Goal: Check status

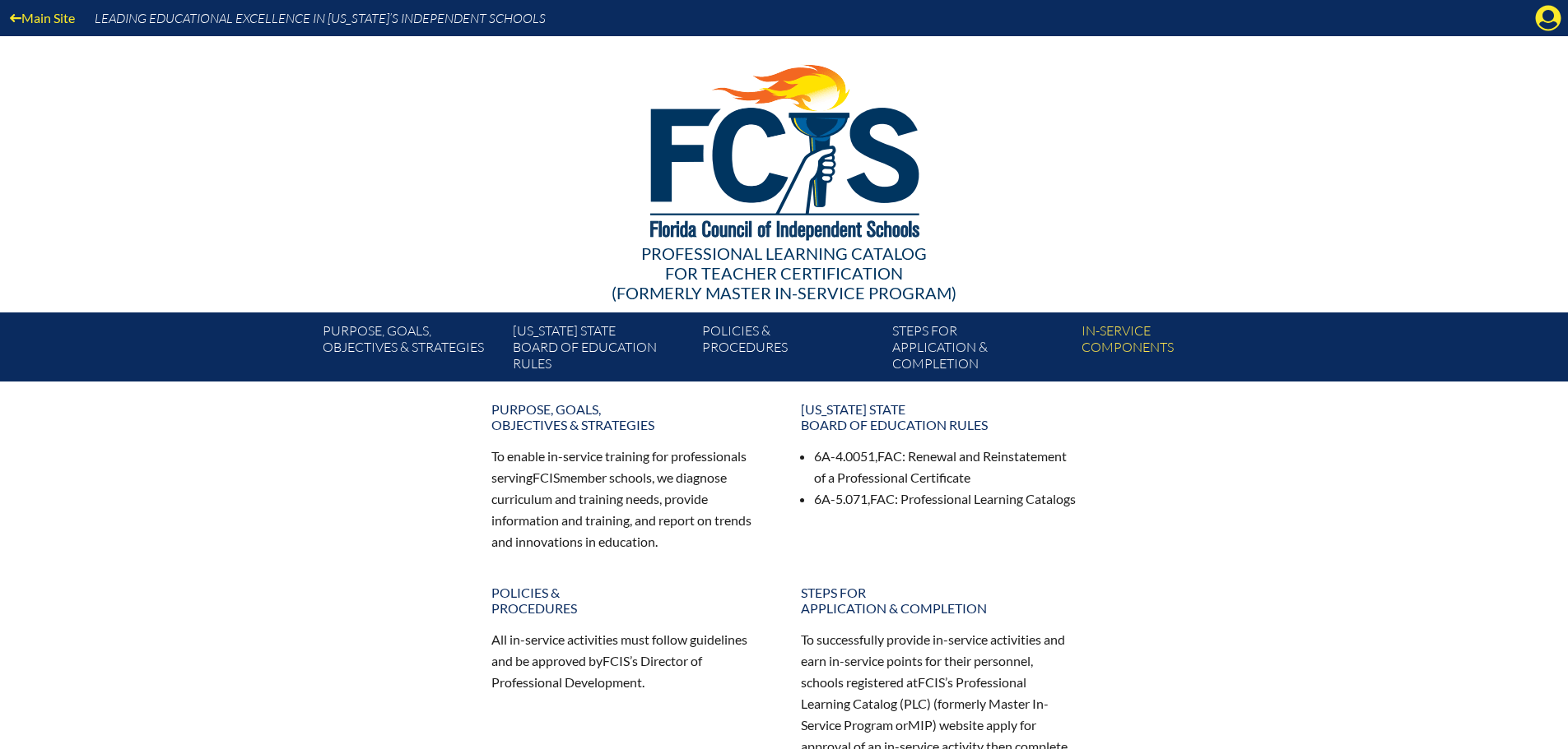
click at [1533, 30] on div "Main Site Leading Educational Excellence in Florida’s Independent Schools" at bounding box center [784, 18] width 1568 height 36
click at [1545, 23] on icon "Manage account" at bounding box center [1548, 18] width 26 height 26
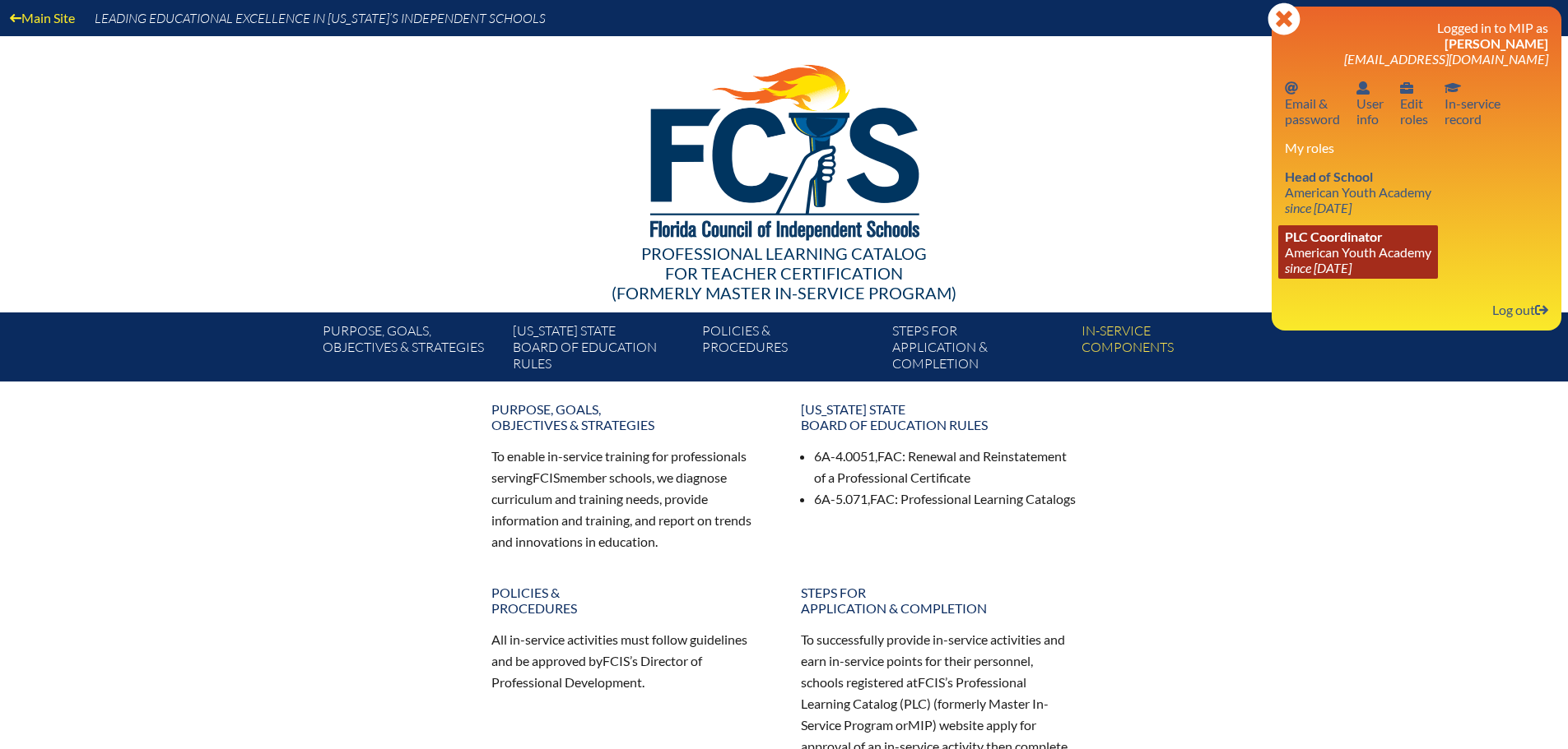
click at [1354, 256] on link "PLC Coordinator American Youth Academy since 2021 May 4" at bounding box center [1358, 252] width 160 height 54
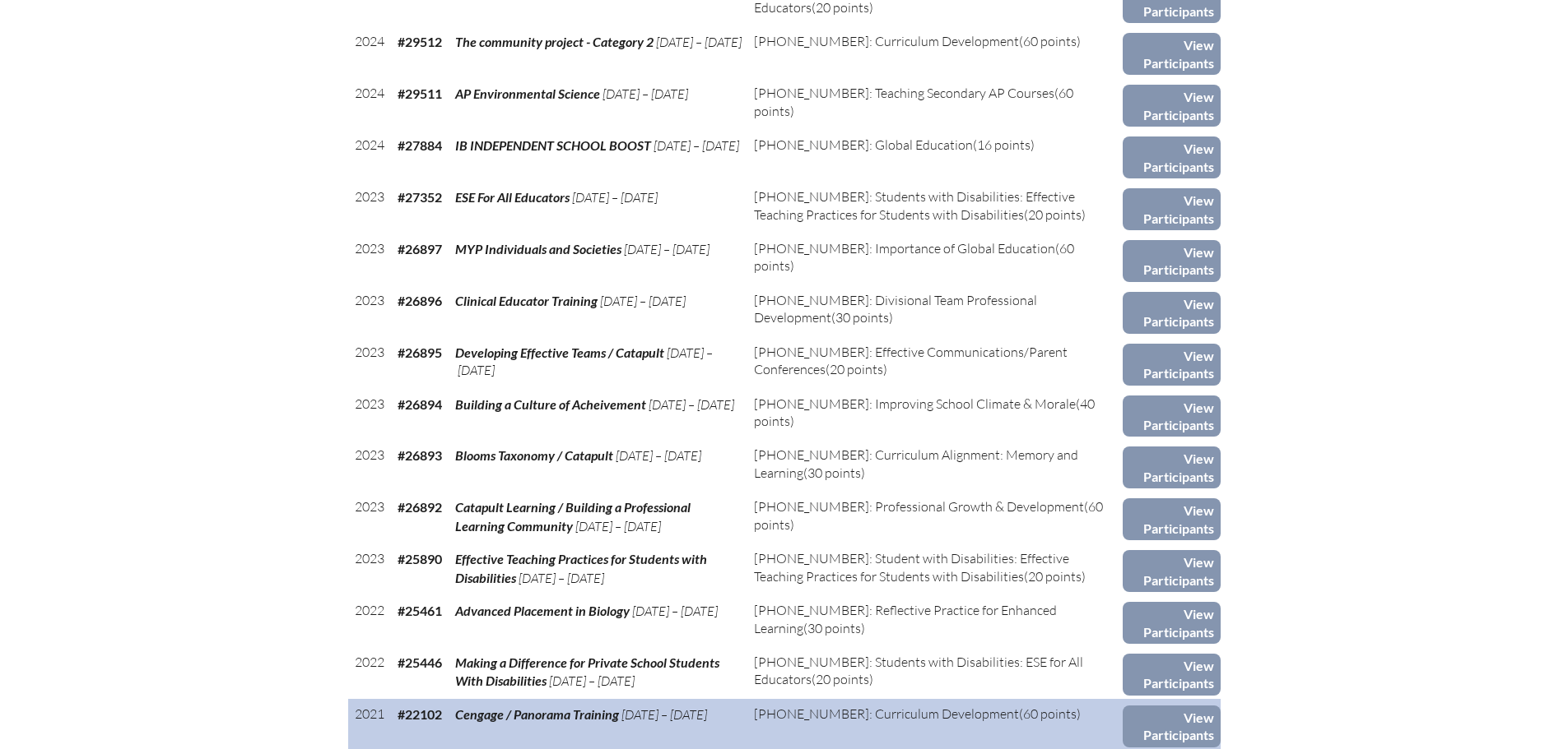
scroll to position [1481, 0]
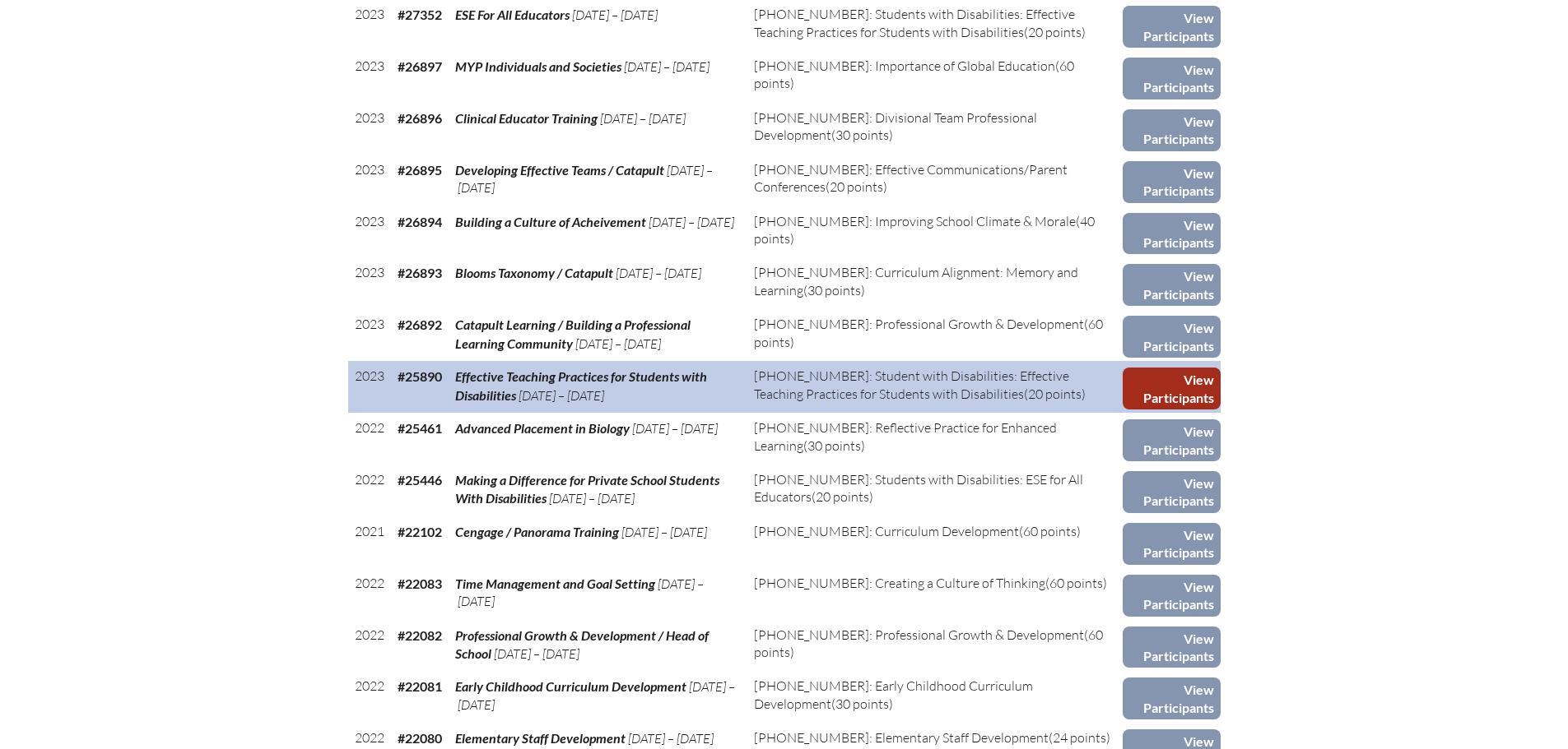
click at [1148, 382] on link "View Participants" at bounding box center [1171, 388] width 98 height 42
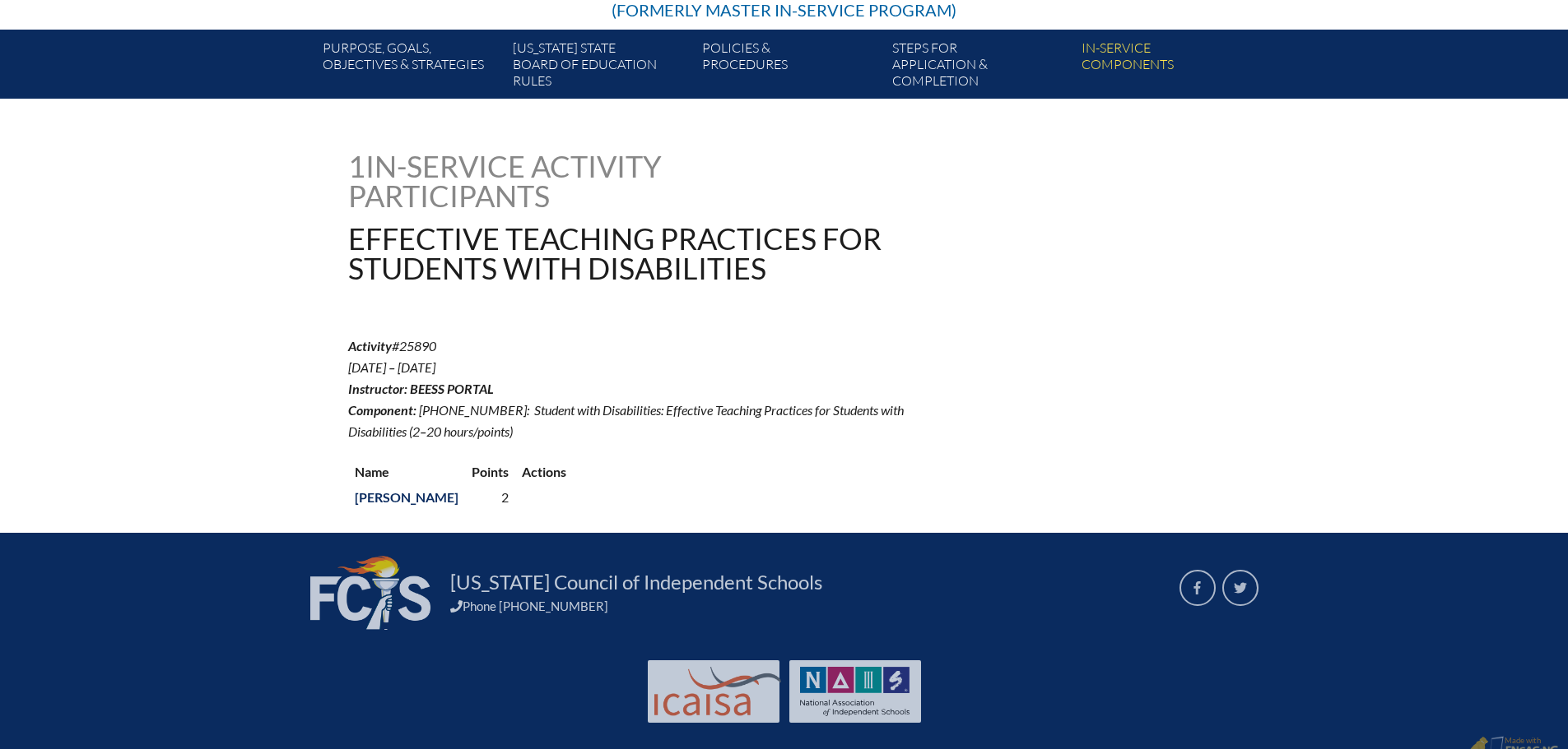
scroll to position [302, 0]
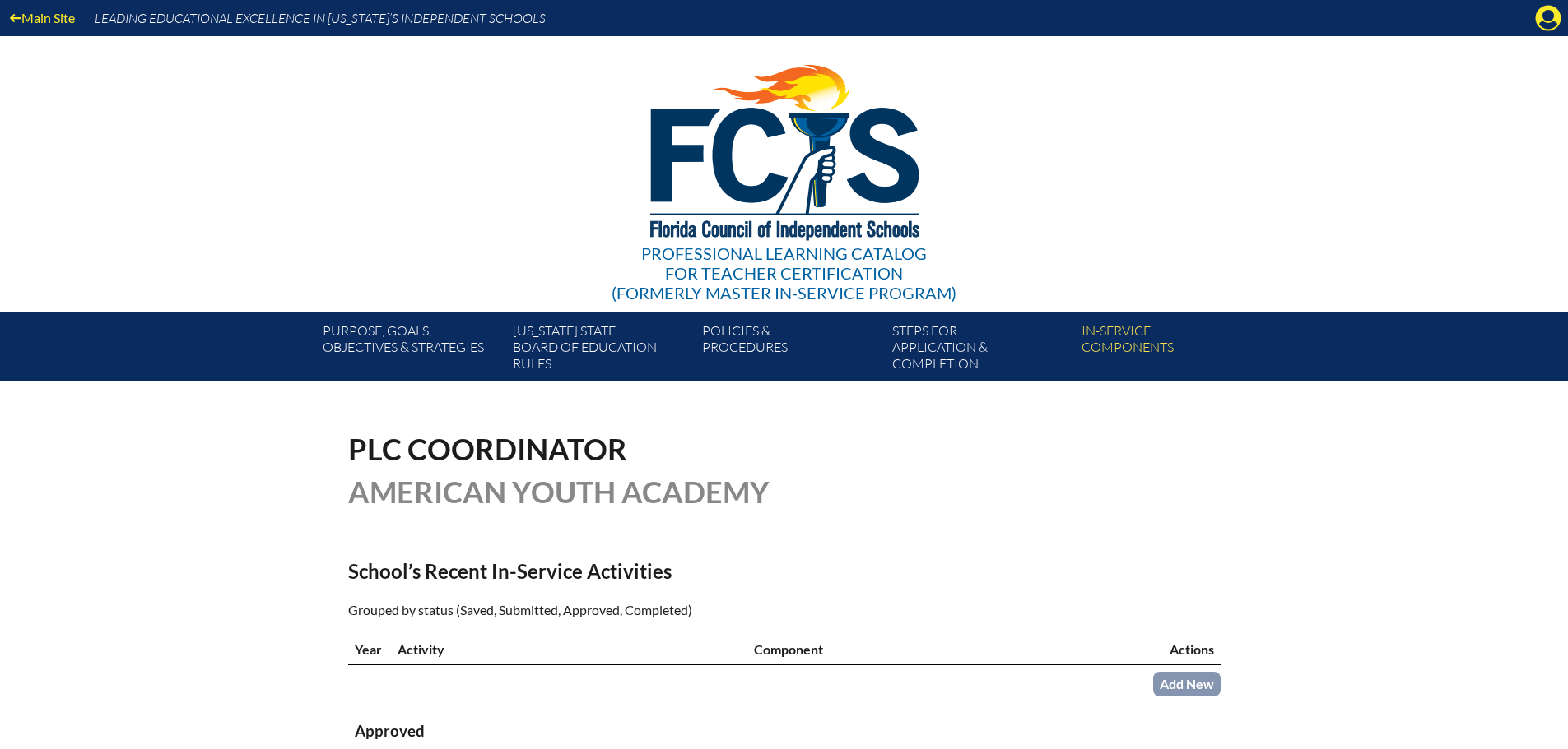
scroll to position [1473, 0]
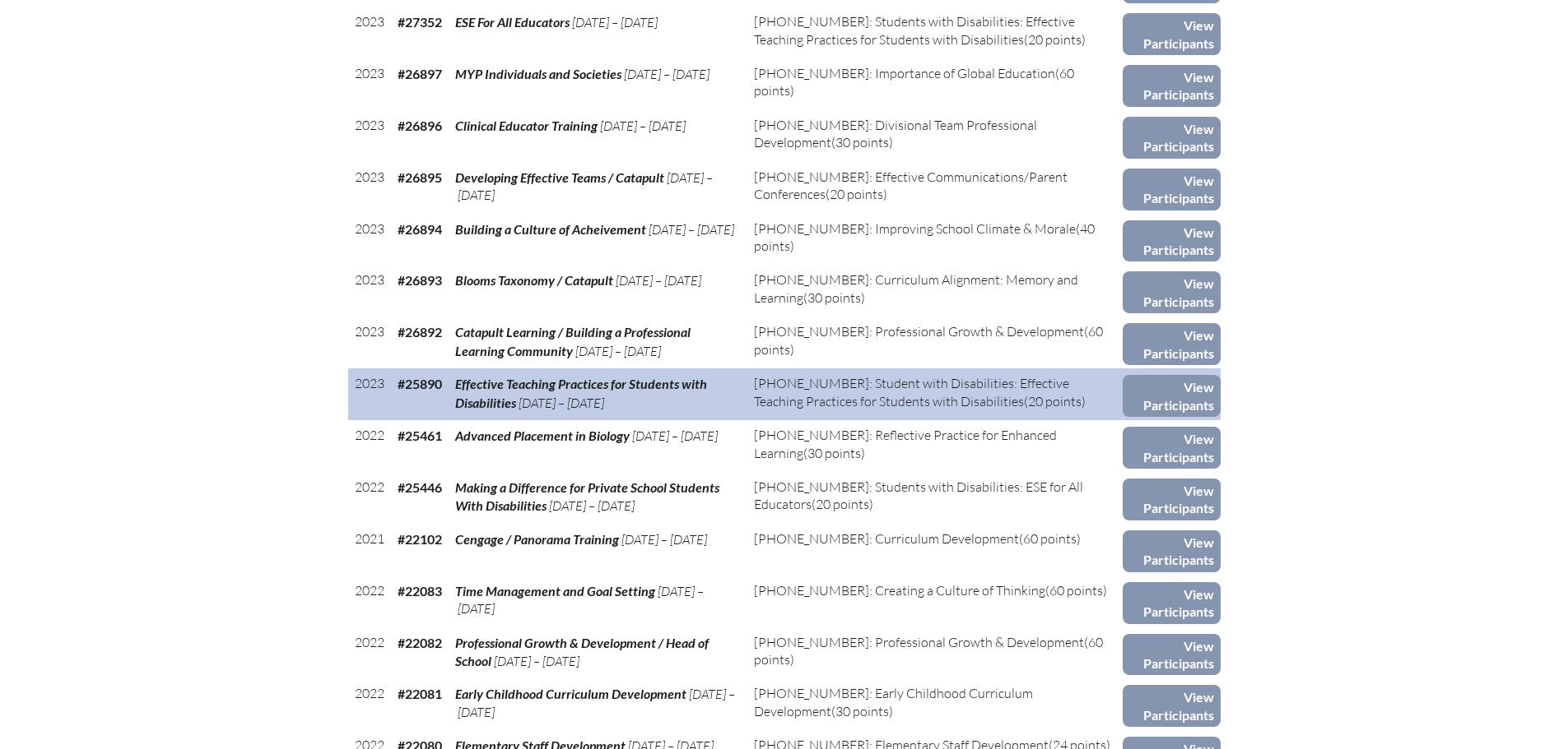
drag, startPoint x: 525, startPoint y: 404, endPoint x: 406, endPoint y: 382, distance: 121.0
click at [400, 388] on tr "2023 #25890 Effective Teaching Practices for Students with Disabilities May 1, …" at bounding box center [784, 394] width 872 height 52
copy tr "#25890 Effective Teaching Practices for Students with Disabilities"
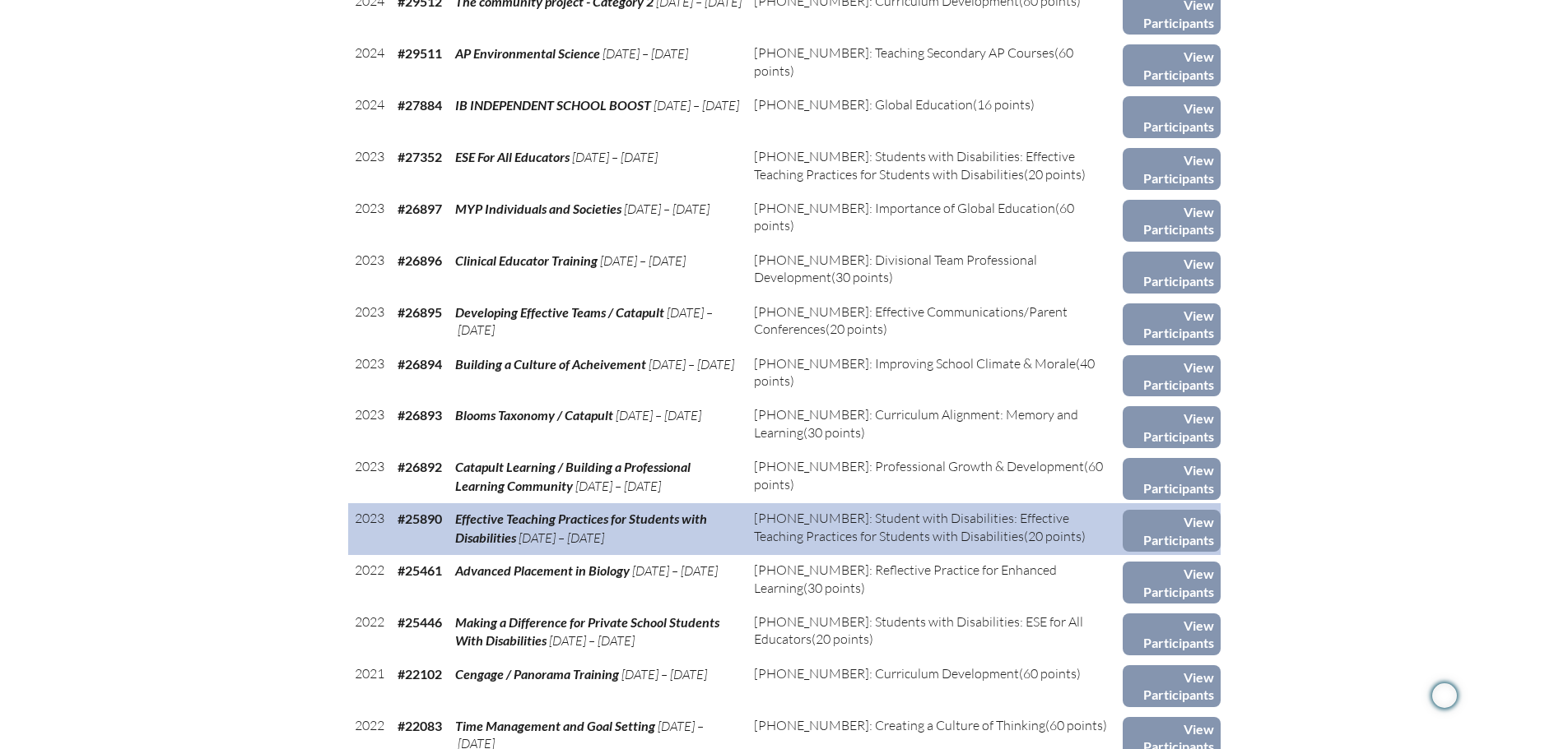
scroll to position [1308, 0]
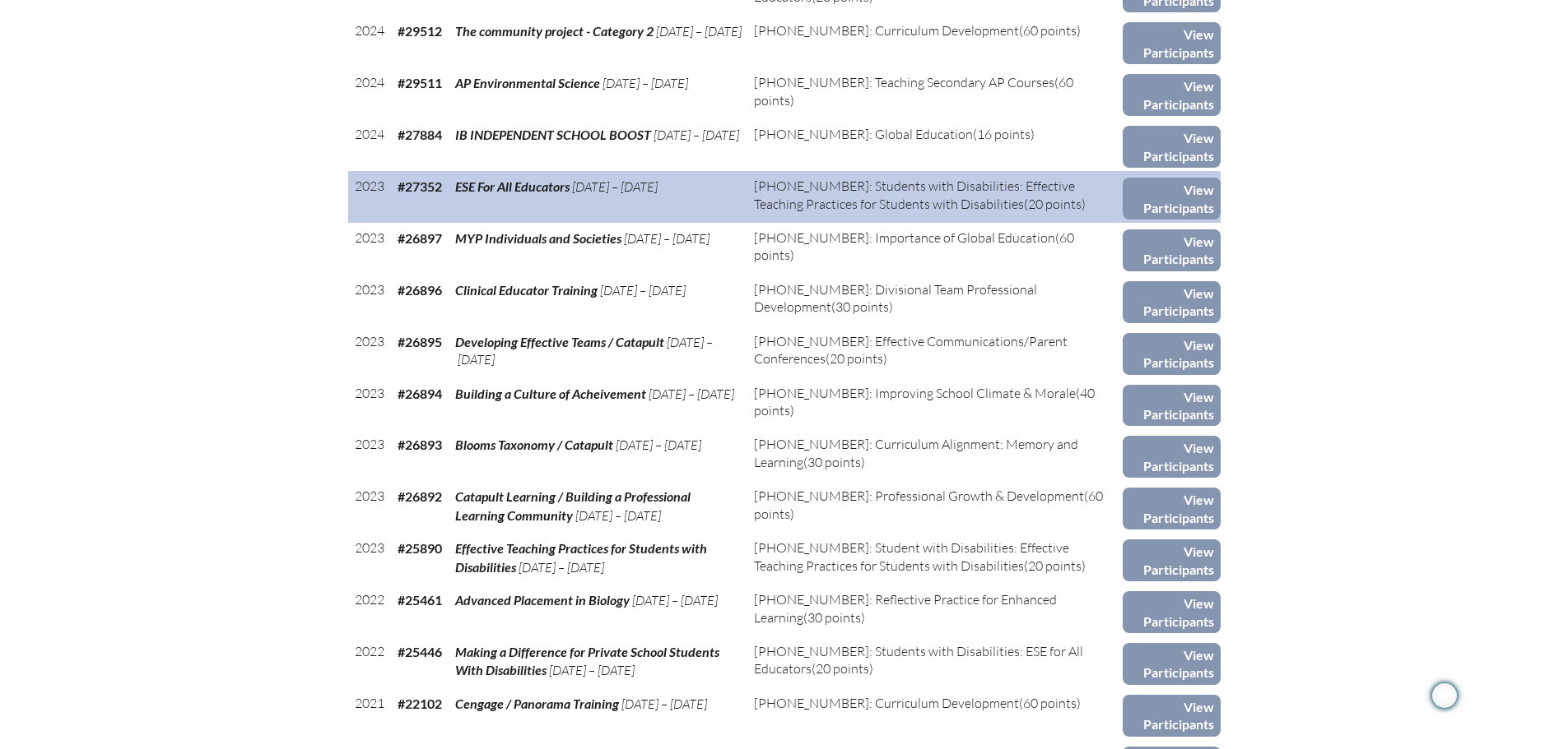
drag, startPoint x: 1066, startPoint y: 204, endPoint x: 840, endPoint y: 190, distance: 226.4
click at [840, 190] on td "2-100-015: Students with Disabilities: Effective Teaching Practices for Student…" at bounding box center [934, 197] width 374 height 52
copy td "Students with Disabilities: Effective Teaching Practices for Students with Disa…"
click at [1184, 188] on link "View Participants" at bounding box center [1171, 199] width 98 height 42
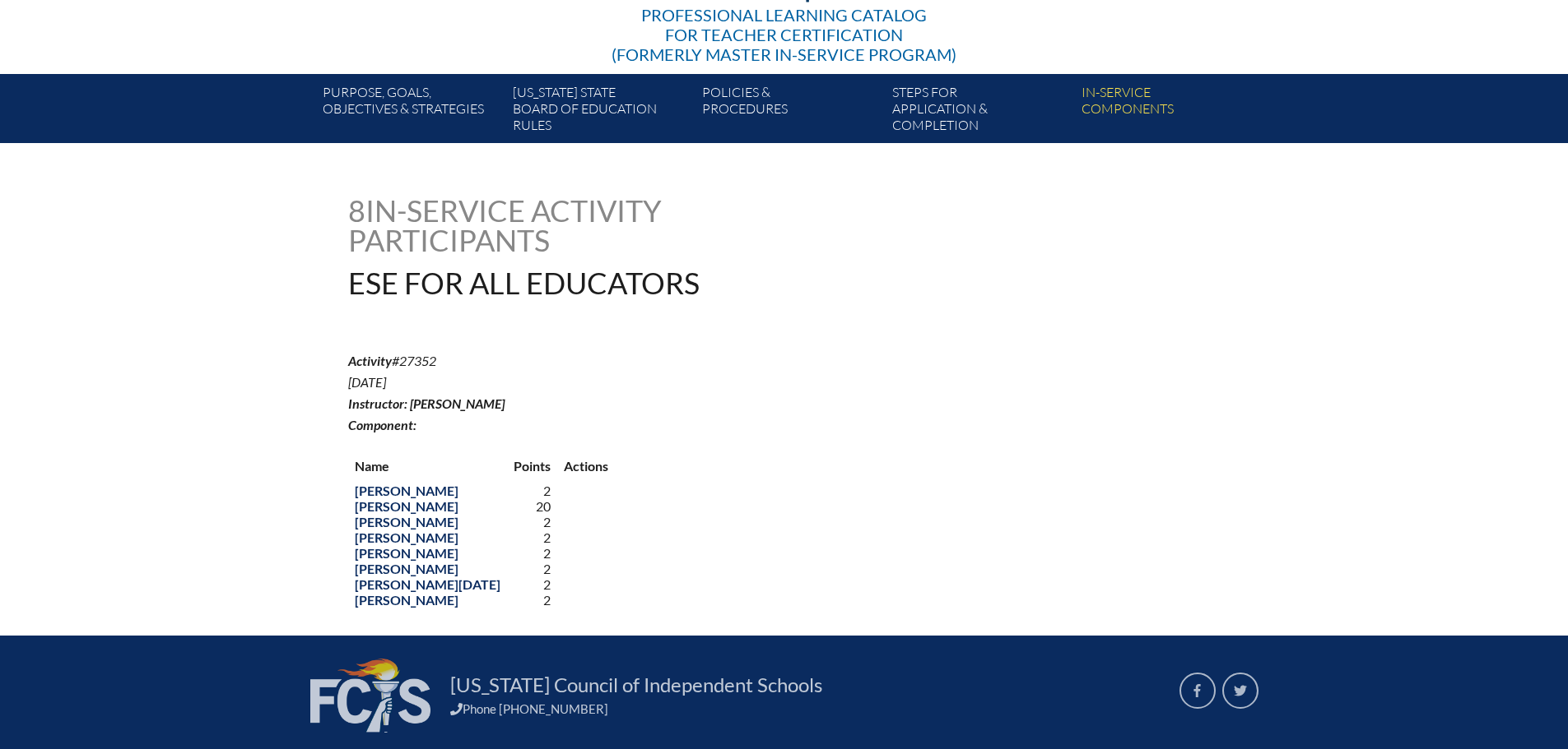
scroll to position [247, 0]
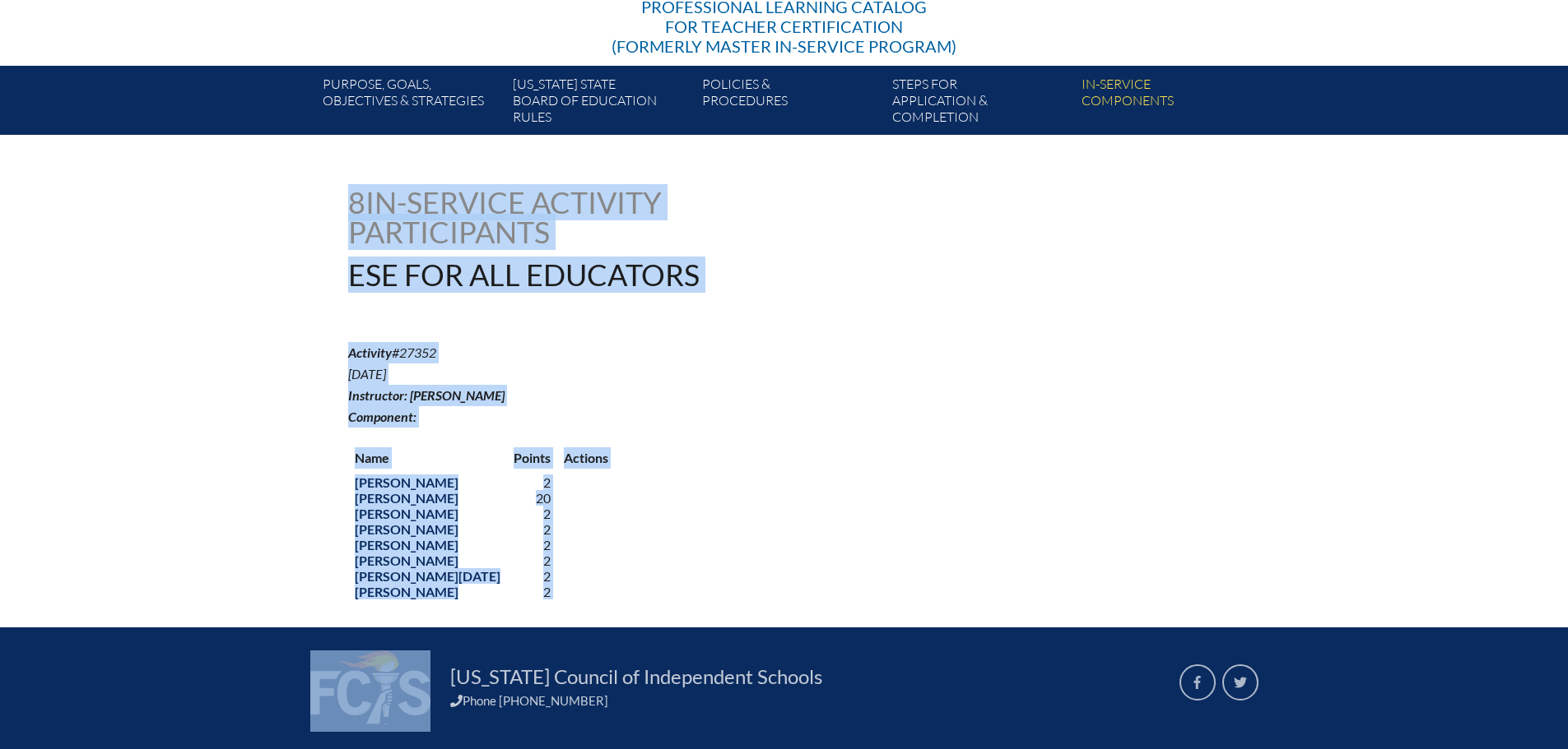
drag, startPoint x: 595, startPoint y: 601, endPoint x: 342, endPoint y: 208, distance: 467.4
click at [342, 208] on div "Main Site Leading Educational Excellence in Florida’s Independent Schools Profe…" at bounding box center [784, 310] width 1568 height 1114
copy div "8 In-service Activity Participants ESE For All Educators Activity #27352 Aug 8,…"
click at [635, 441] on div "Name Points Actions Omar Abed 2 Heba Atiyeh 20 Samah Bkhaitan 2 Samah Elsheemy …" at bounding box center [784, 522] width 872 height 162
click at [695, 291] on div "ese-for-all-educators--652572086cd1c2.52237515 8 In-service Activity Participan…" at bounding box center [784, 395] width 872 height 414
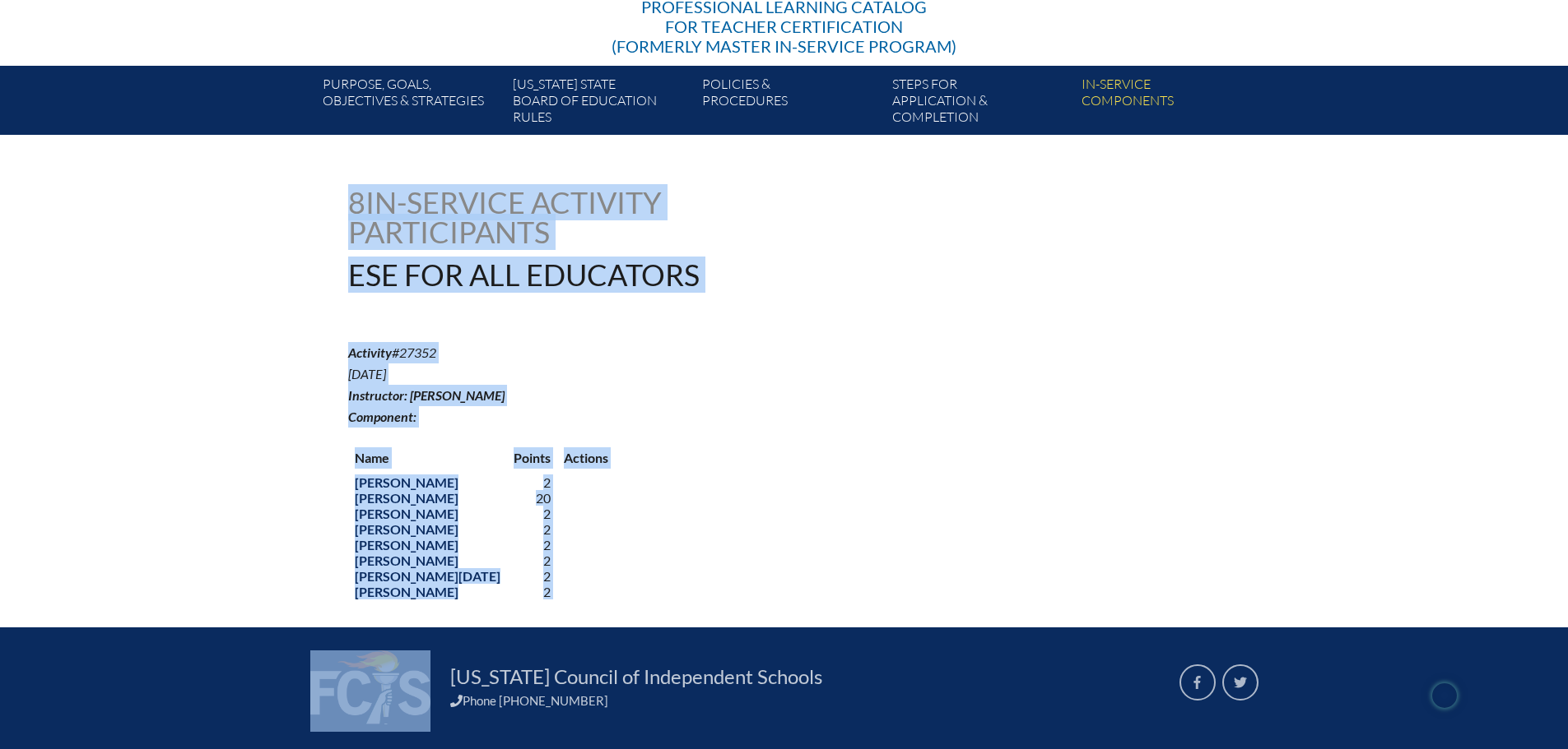
click at [719, 267] on h1 "ESE For All Educators" at bounding box center [618, 274] width 541 height 30
click at [631, 235] on h1 "8 In-service Activity Participants" at bounding box center [514, 218] width 331 height 59
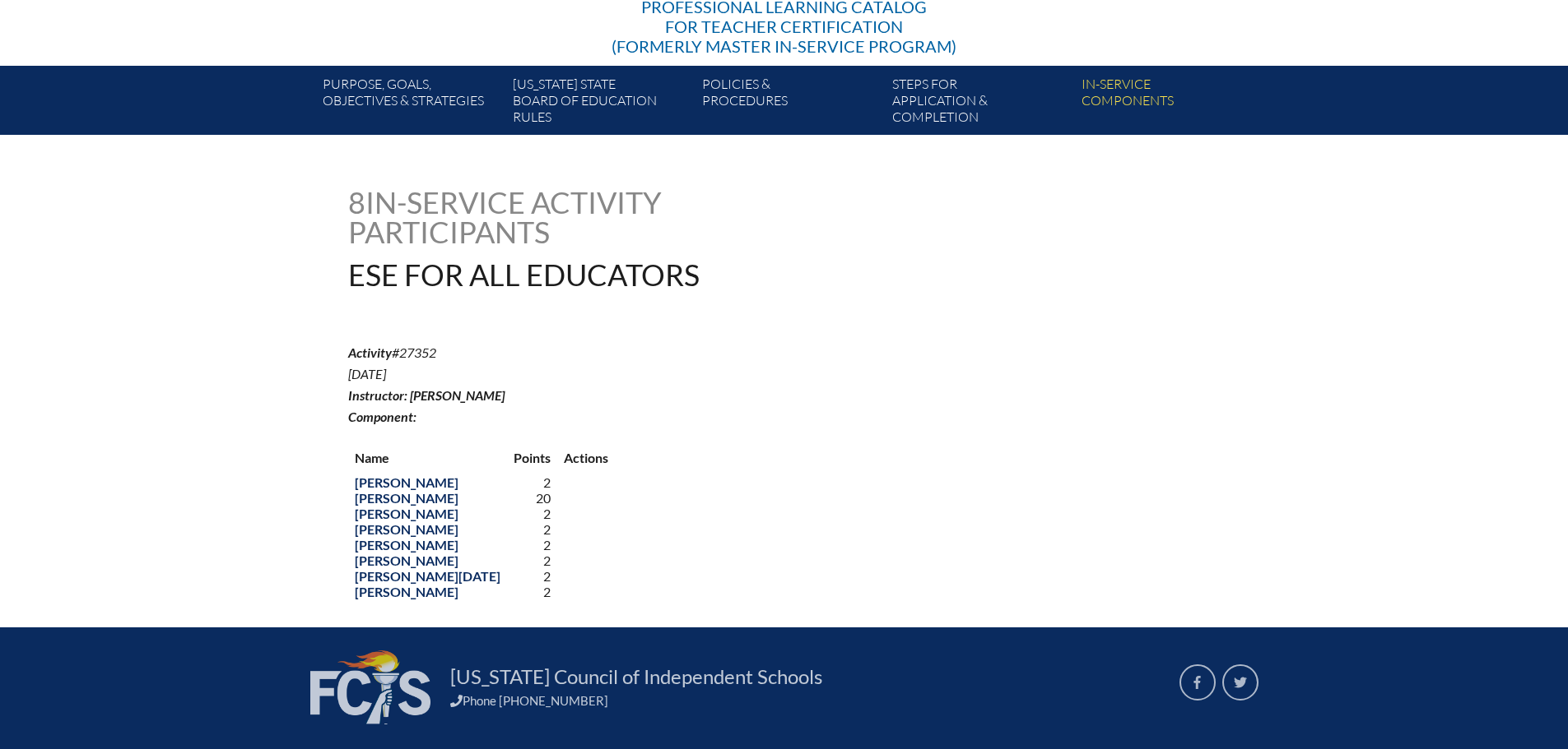
drag, startPoint x: 730, startPoint y: 269, endPoint x: 332, endPoint y: 199, distance: 404.1
click at [332, 199] on div "ese-for-all-educators--652572086cd1c2.52237515 8 In-service Activity Participan…" at bounding box center [784, 395] width 925 height 414
copy div "8 In-service Activity Participants ESE For All Educators"
